Goal: Information Seeking & Learning: Learn about a topic

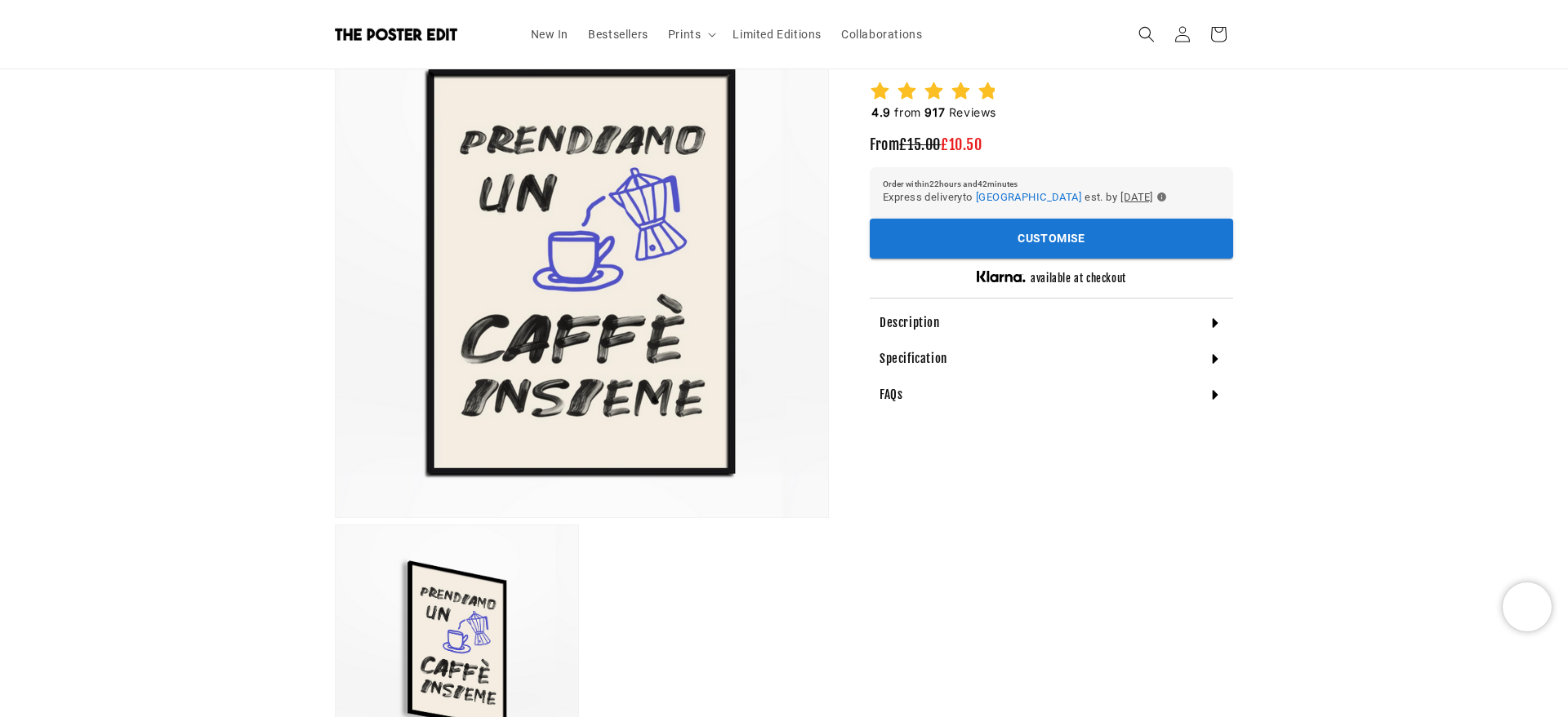
scroll to position [206, 0]
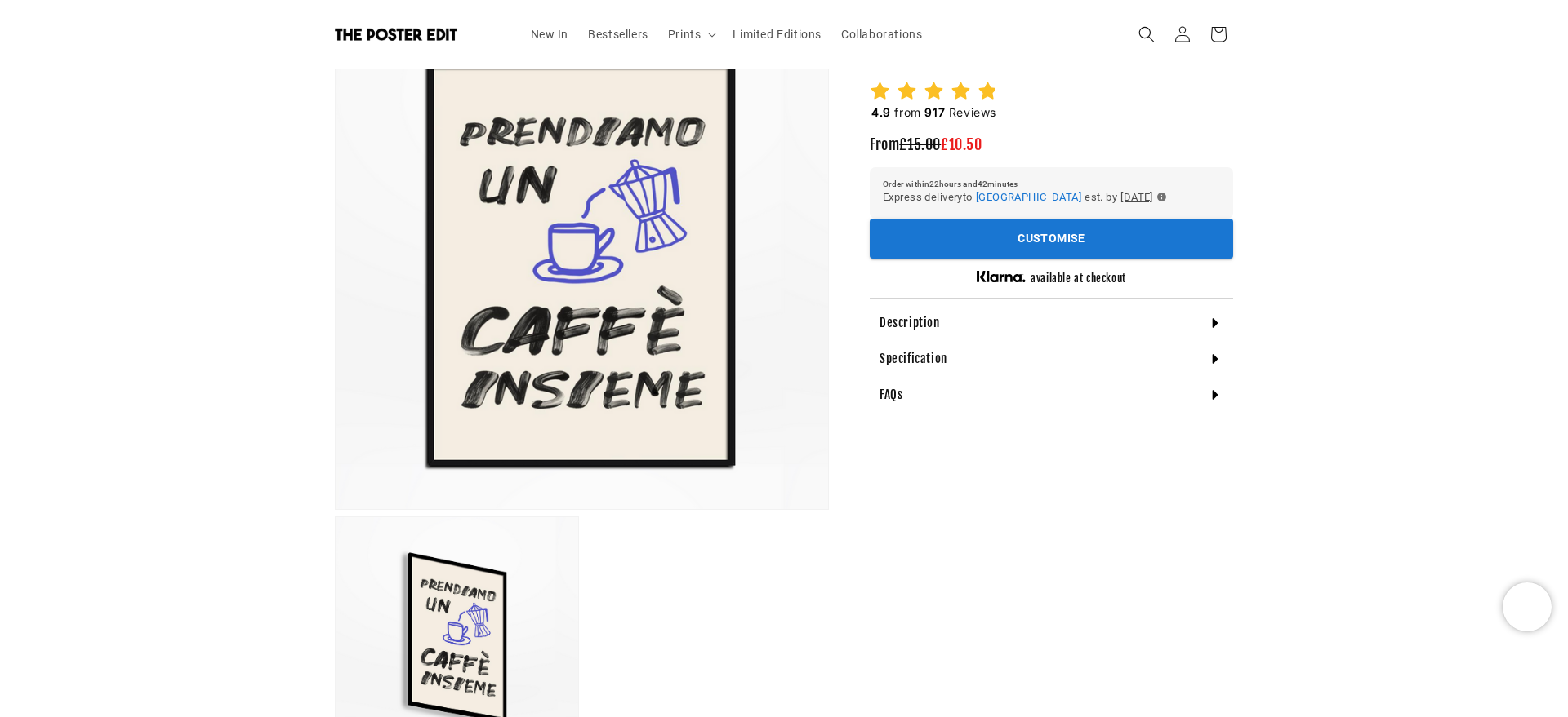
click at [917, 341] on div "Description" at bounding box center [1051, 324] width 363 height 36
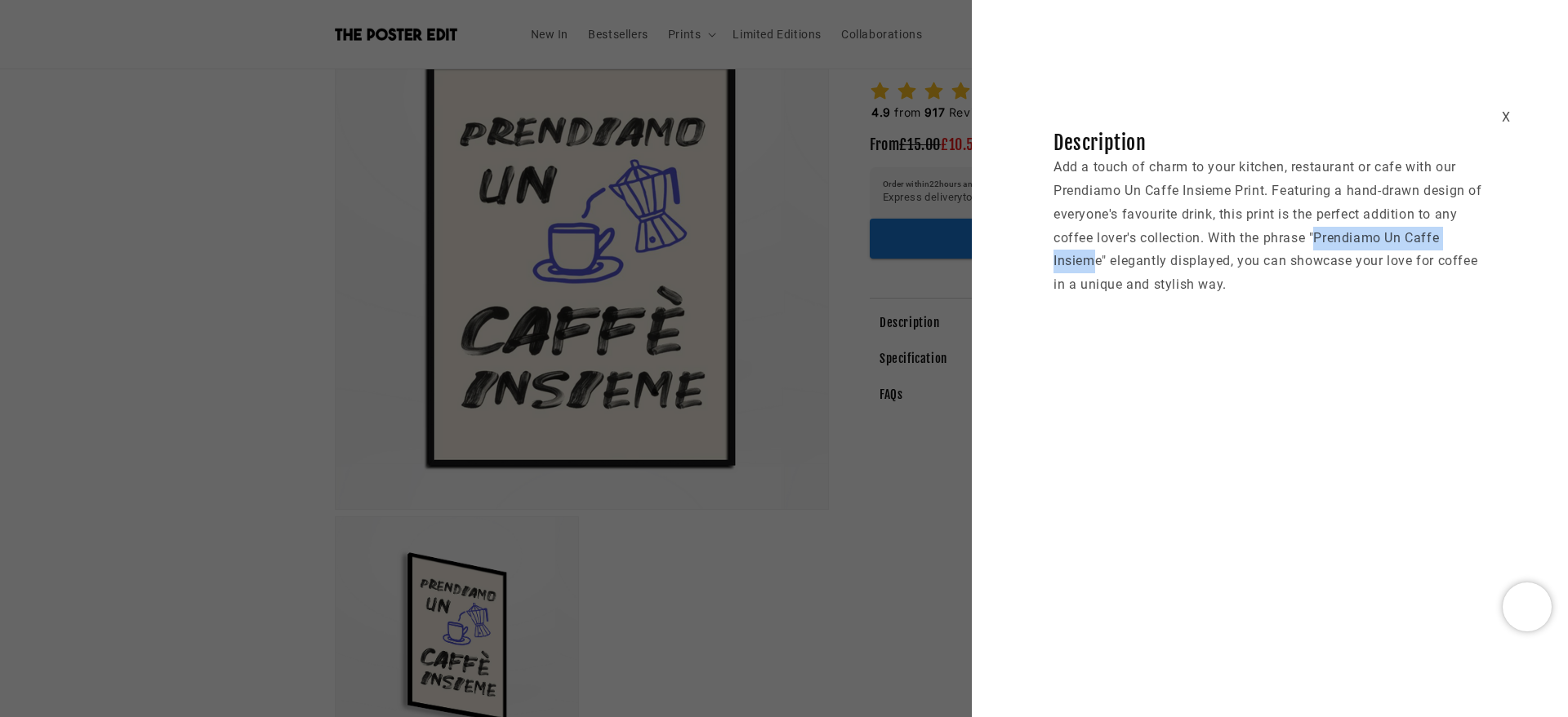
scroll to position [0, 0]
drag, startPoint x: 1315, startPoint y: 235, endPoint x: 1102, endPoint y: 261, distance: 214.6
click at [1102, 261] on p "Add a touch of charm to your kitchen, restaurant or cafe with our Prendiamo Un …" at bounding box center [1270, 226] width 433 height 141
copy p "Prendiamo Un Caffe Insieme"
click at [1510, 106] on div "X" at bounding box center [1506, 118] width 9 height 24
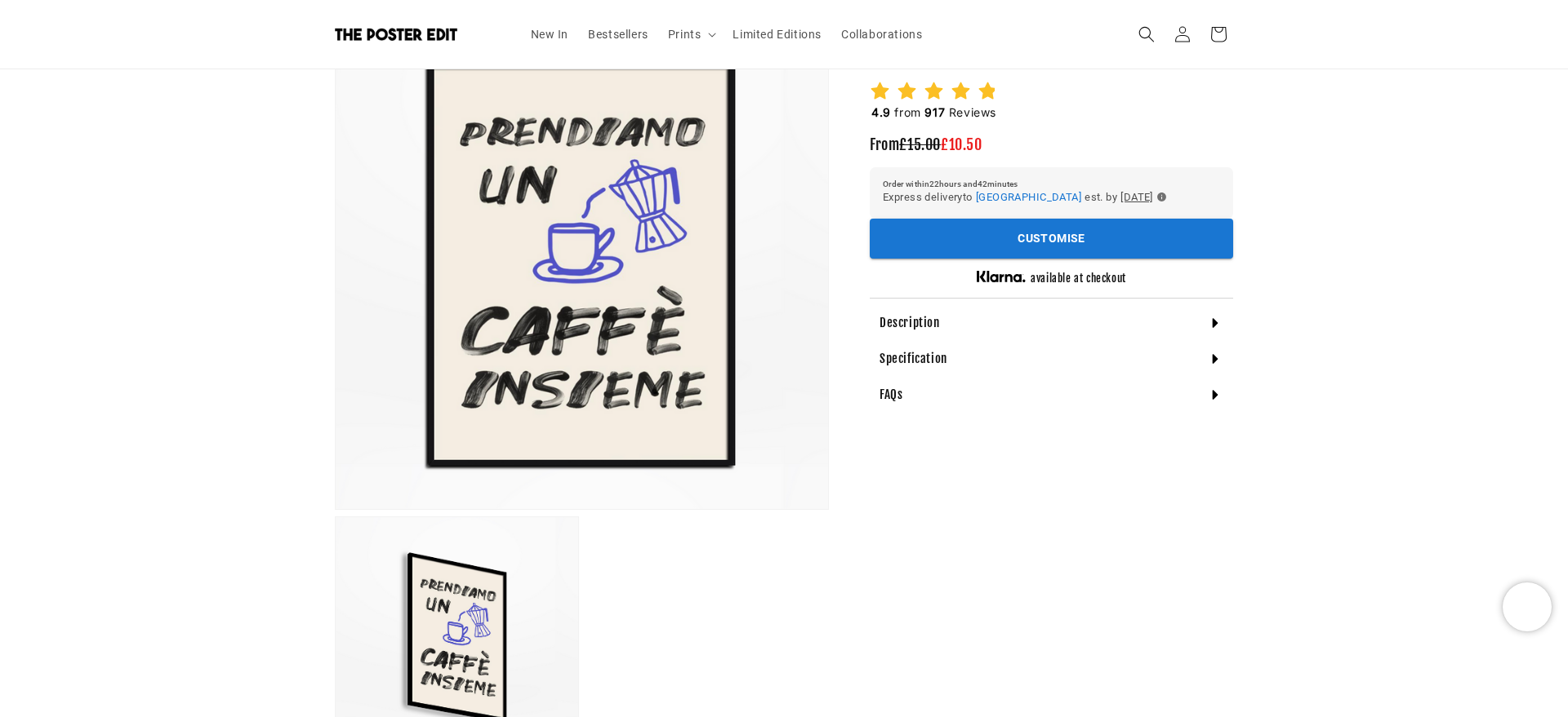
click at [942, 393] on div "FAQs" at bounding box center [1051, 395] width 363 height 36
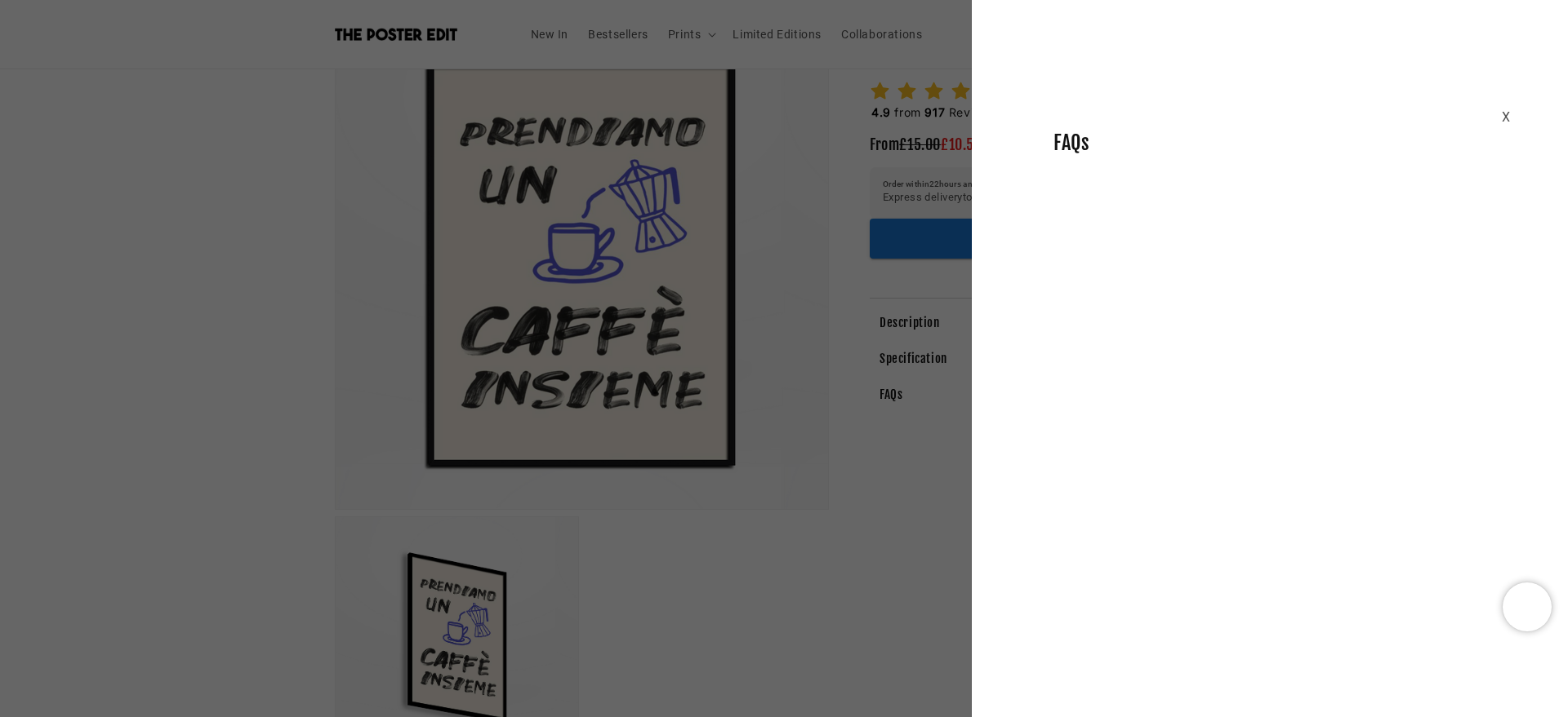
scroll to position [0, 319]
click at [1515, 120] on div "X FAQs" at bounding box center [1270, 102] width 596 height 107
click at [1510, 114] on div "X" at bounding box center [1506, 118] width 9 height 24
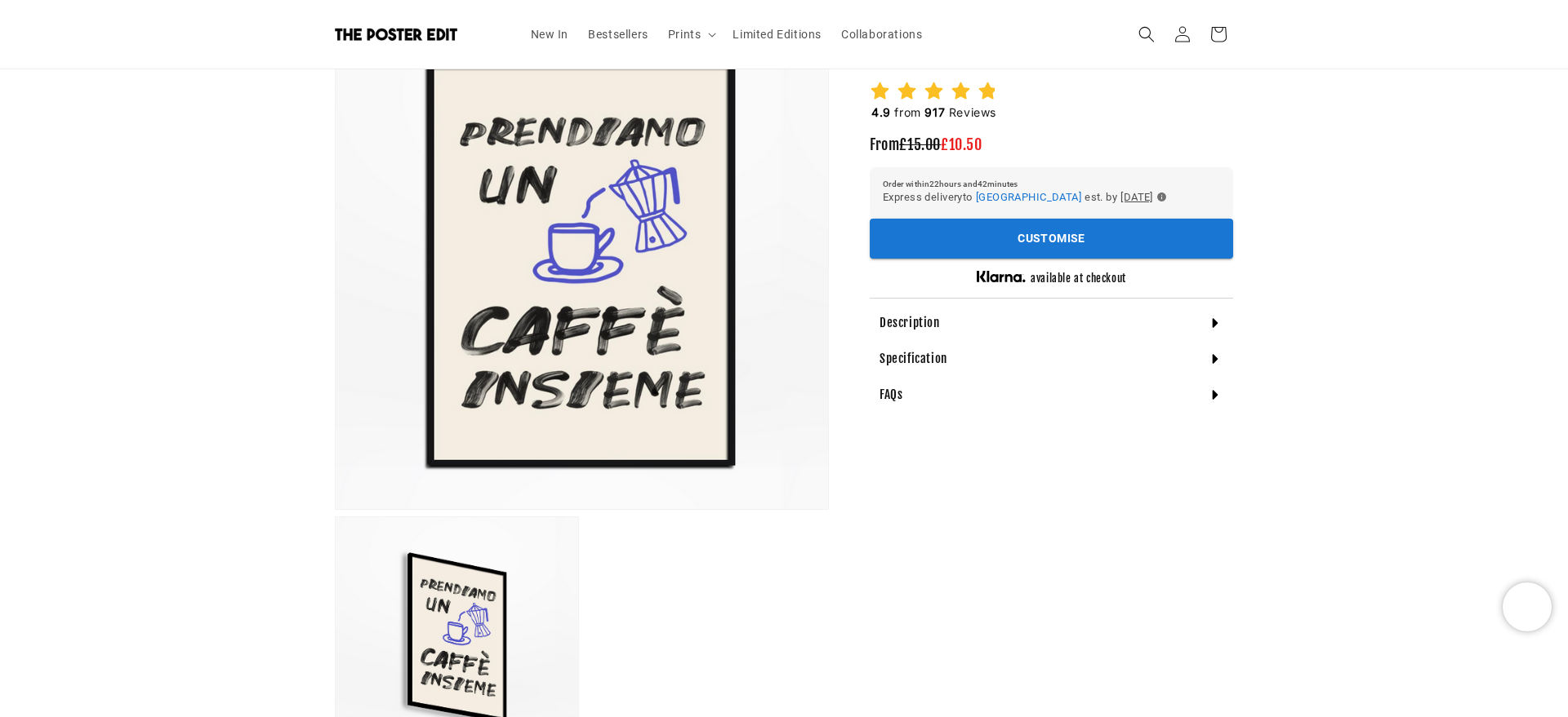
click at [944, 368] on h4 "Specification" at bounding box center [913, 359] width 68 height 16
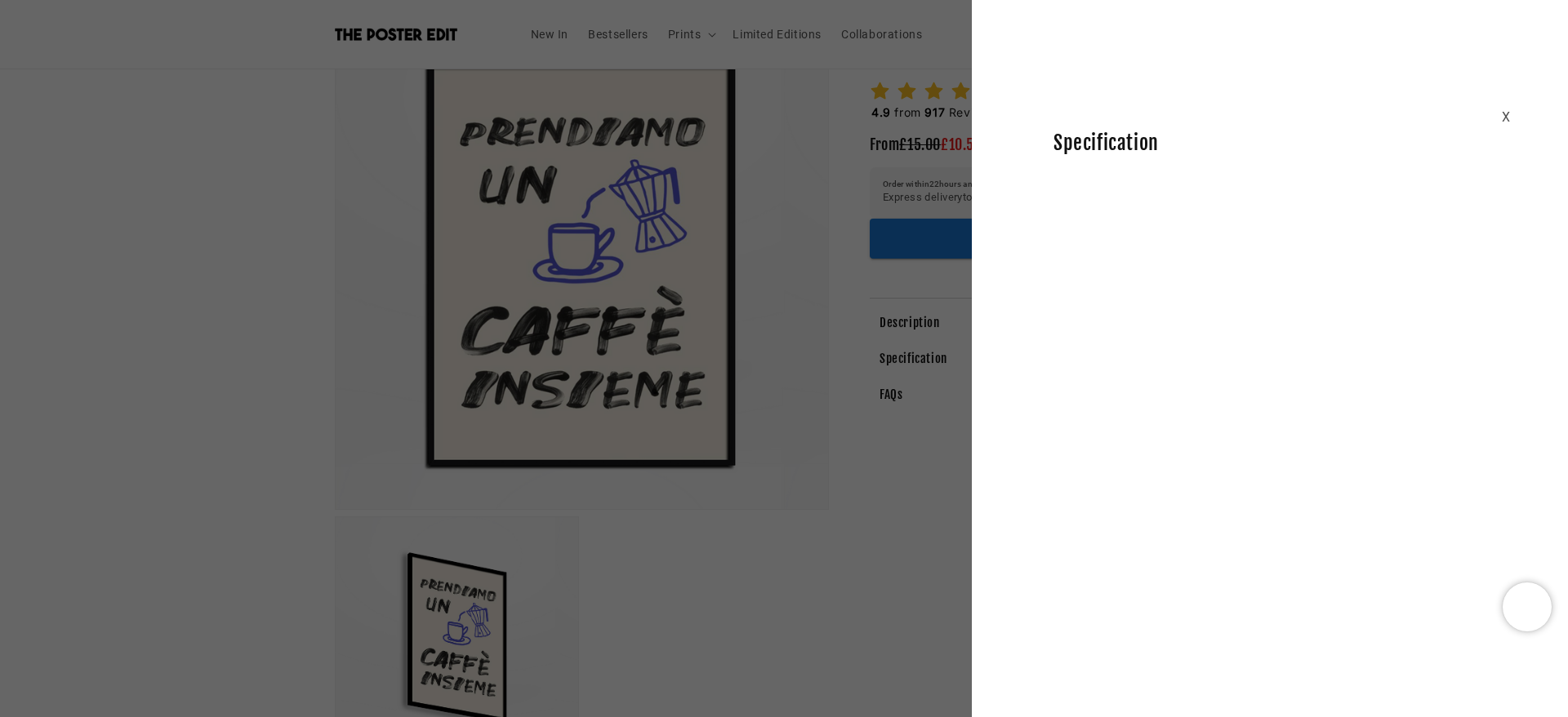
scroll to position [0, 637]
click at [1504, 117] on div "X" at bounding box center [1506, 118] width 9 height 24
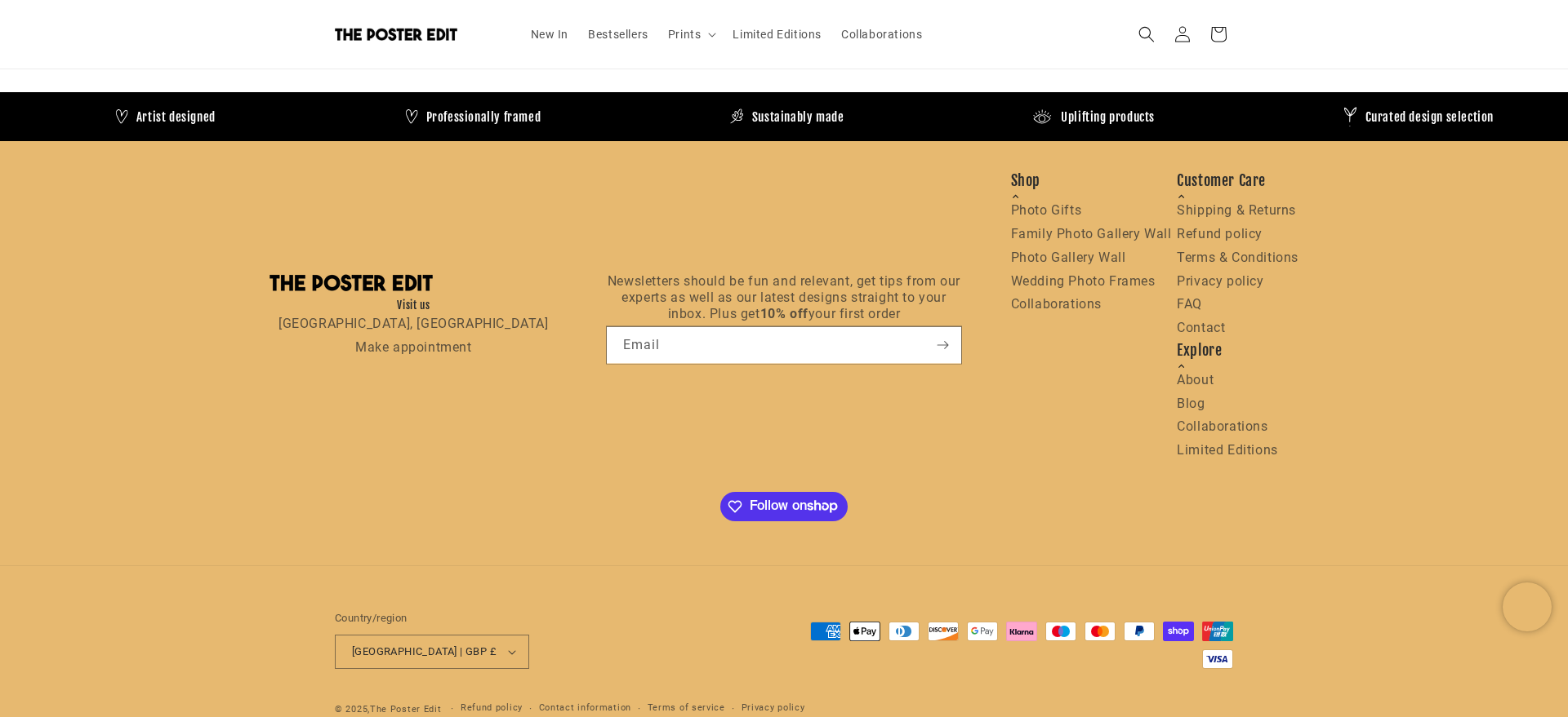
scroll to position [0, 0]
drag, startPoint x: 1202, startPoint y: 380, endPoint x: 1255, endPoint y: 383, distance: 53.1
click at [1202, 380] on link "About" at bounding box center [1195, 380] width 36 height 15
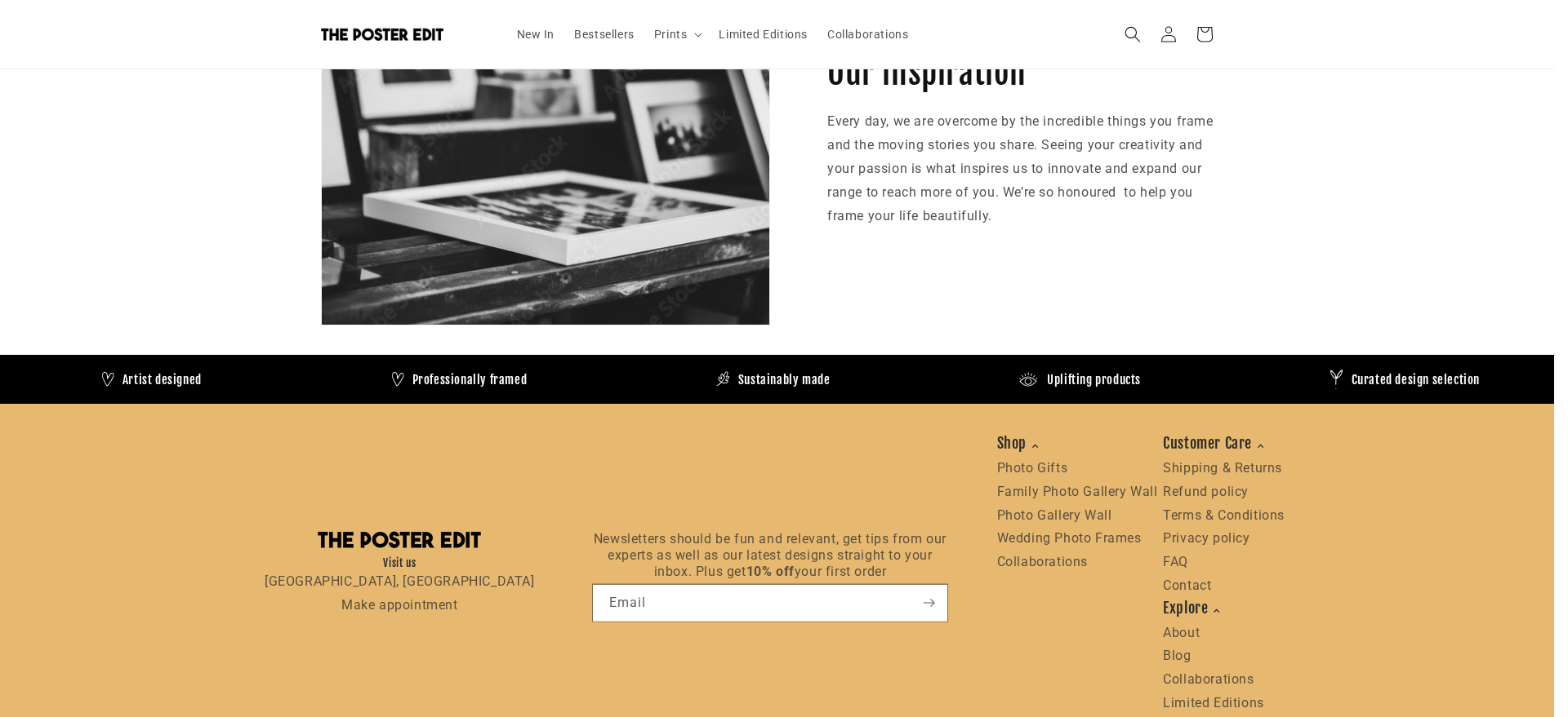
scroll to position [0, 637]
